Goal: Use online tool/utility: Utilize a website feature to perform a specific function

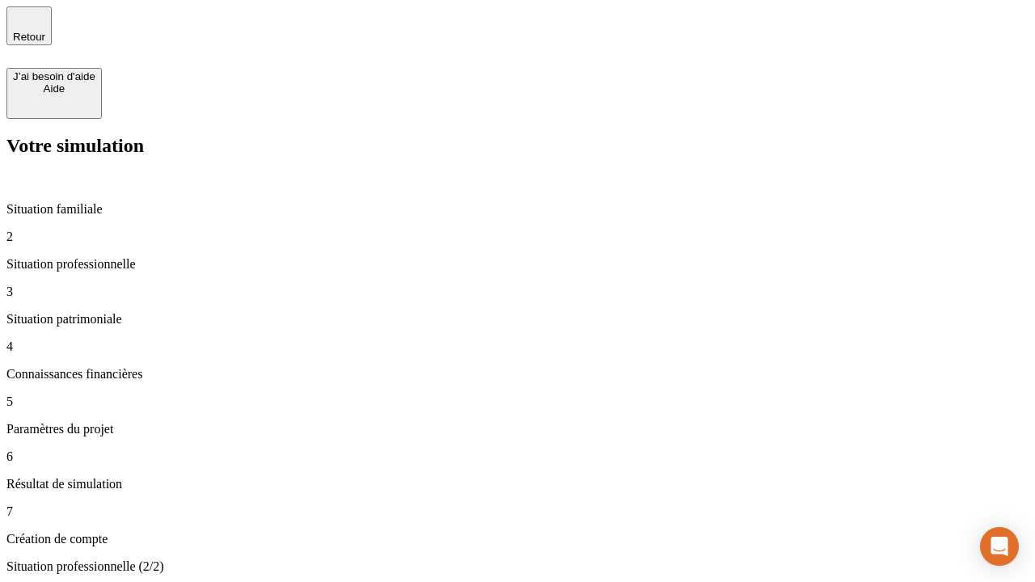
type input "30 000"
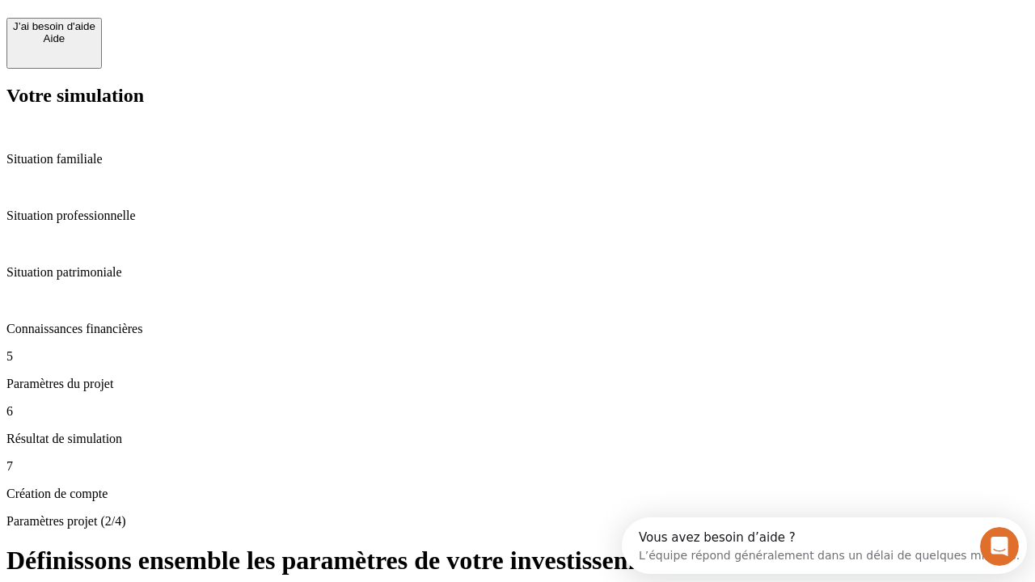
scroll to position [15, 0]
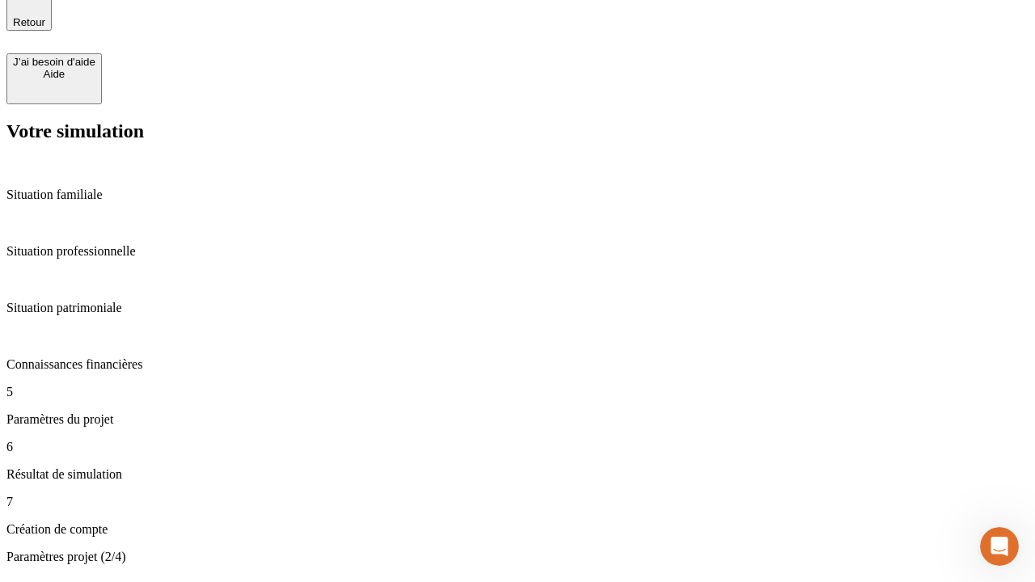
scroll to position [0, 0]
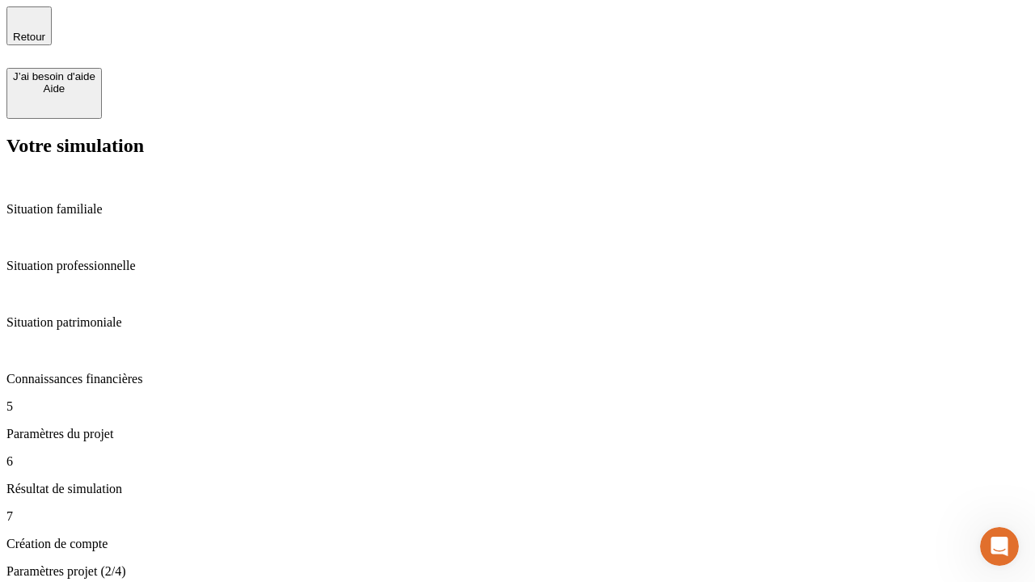
type input "25"
type input "1 000"
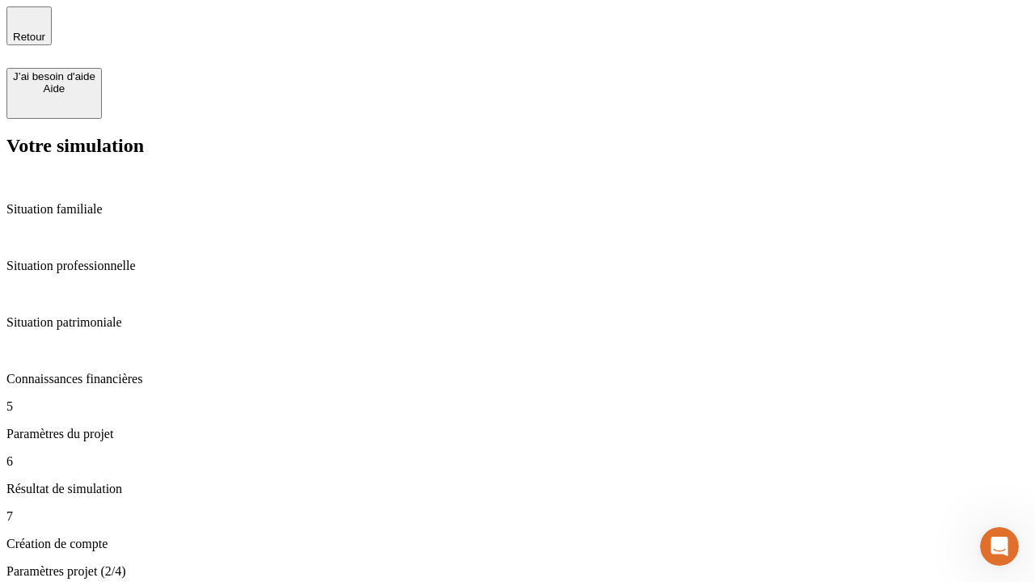
type input "640"
